Goal: Information Seeking & Learning: Learn about a topic

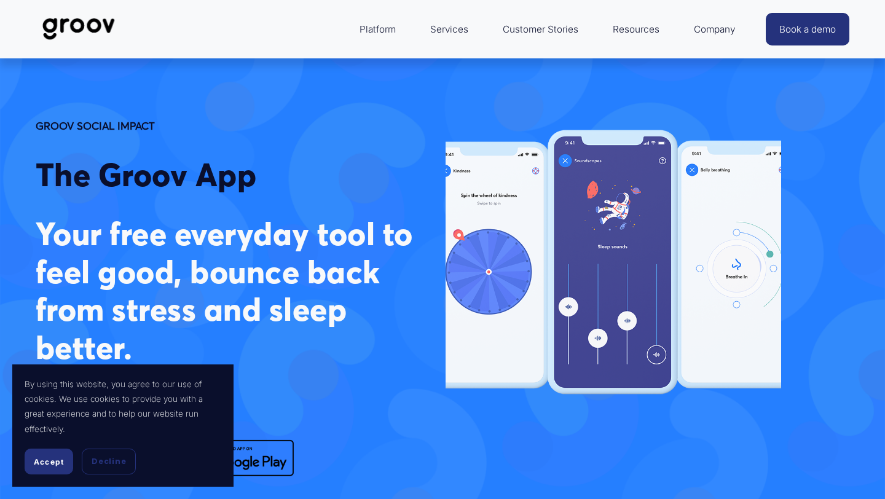
click at [515, 34] on link "Customer Stories" at bounding box center [541, 29] width 88 height 29
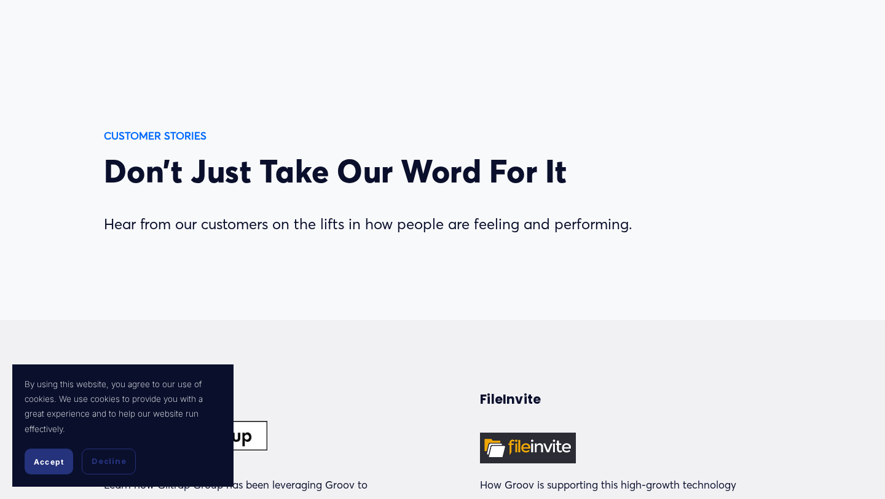
scroll to position [28, 0]
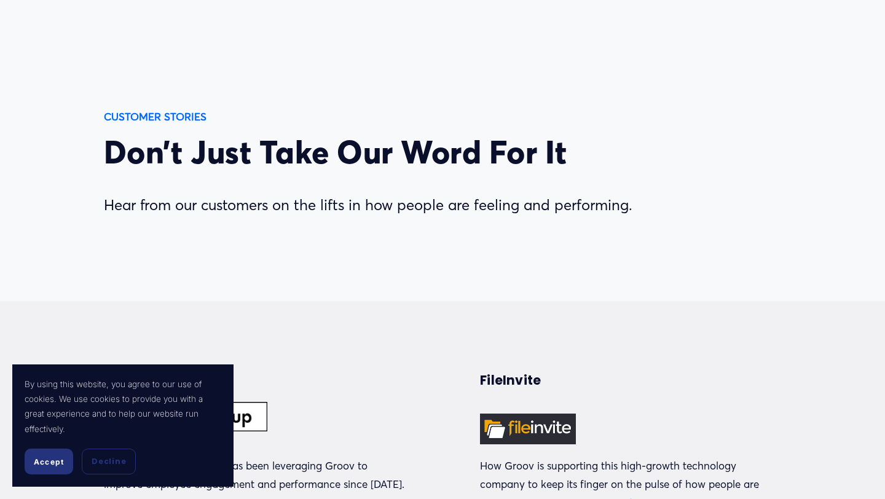
click at [43, 462] on span "Accept" at bounding box center [49, 461] width 30 height 9
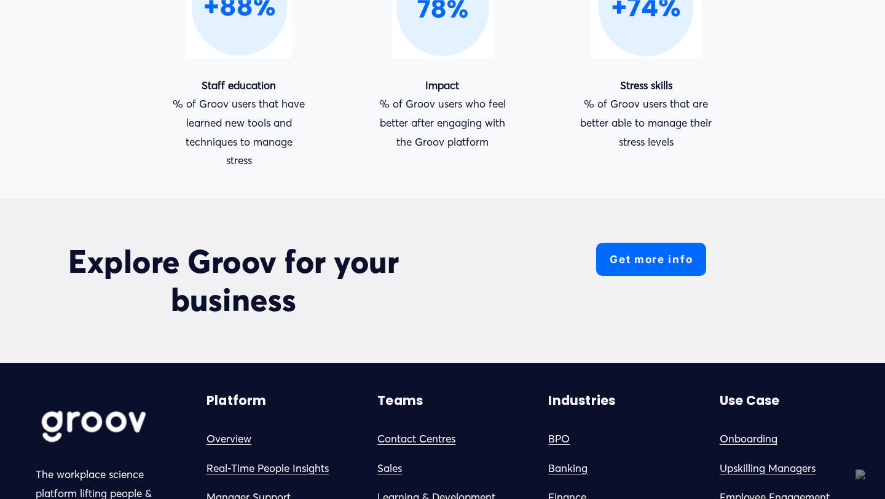
scroll to position [1171, 0]
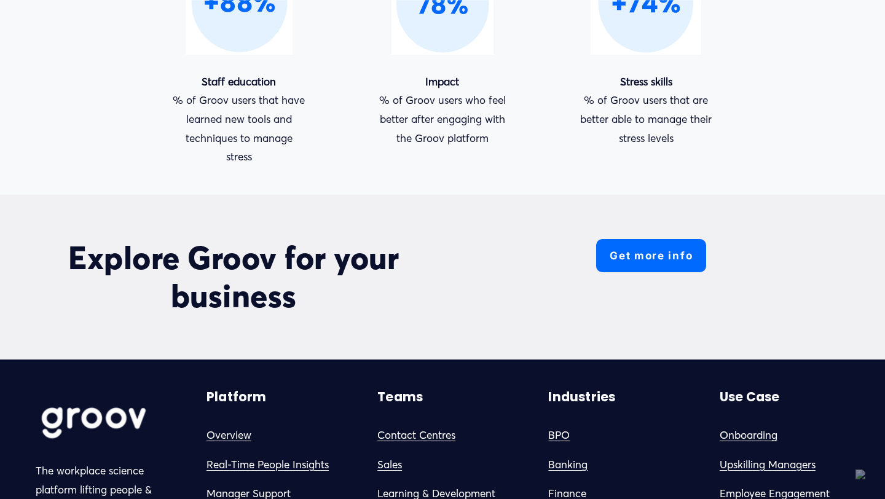
click at [610, 272] on link "Get more info" at bounding box center [651, 255] width 110 height 33
